Goal: Browse casually

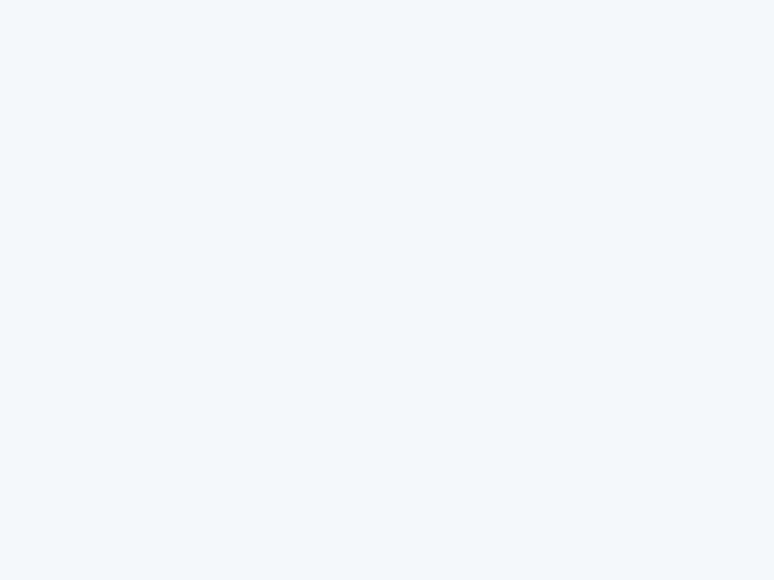
click at [387, 290] on div at bounding box center [387, 290] width 774 height 580
